Goal: Information Seeking & Learning: Learn about a topic

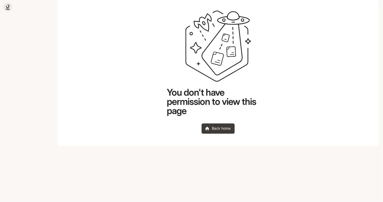
click at [9, 10] on link at bounding box center [7, 7] width 7 height 7
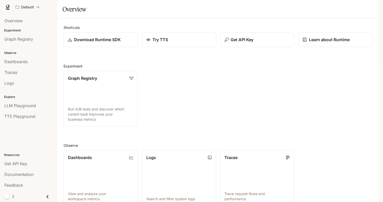
click at [339, 8] on span "Documentation" at bounding box center [347, 7] width 25 height 6
